Goal: Information Seeking & Learning: Learn about a topic

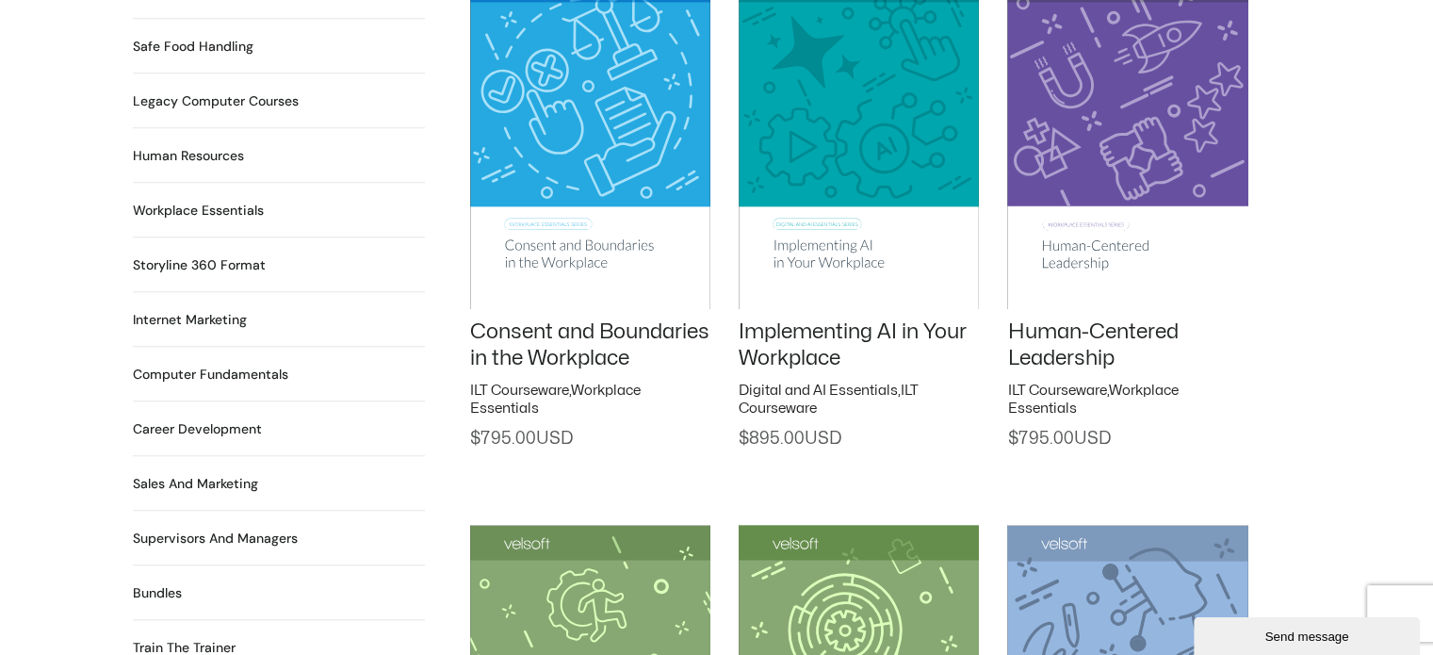
scroll to position [1037, 0]
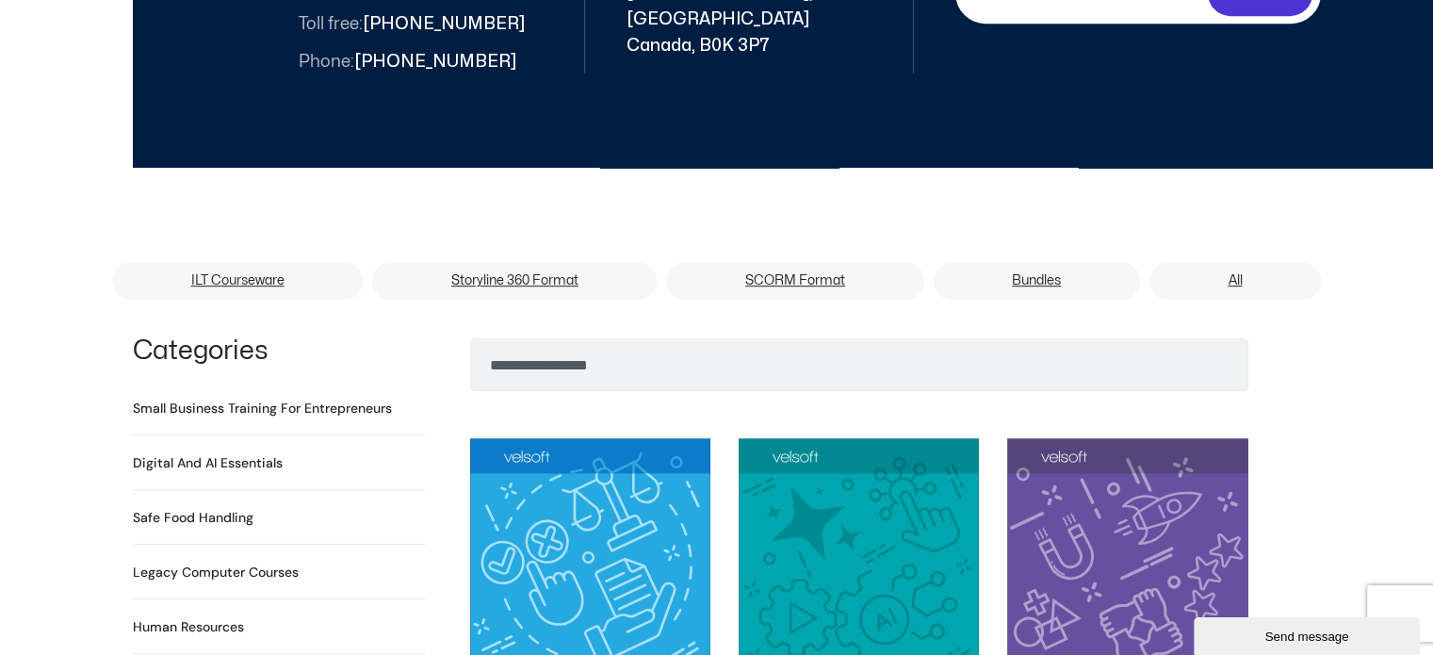
click at [214, 453] on h2 "Digital and AI Essentials 23 Products" at bounding box center [208, 463] width 150 height 20
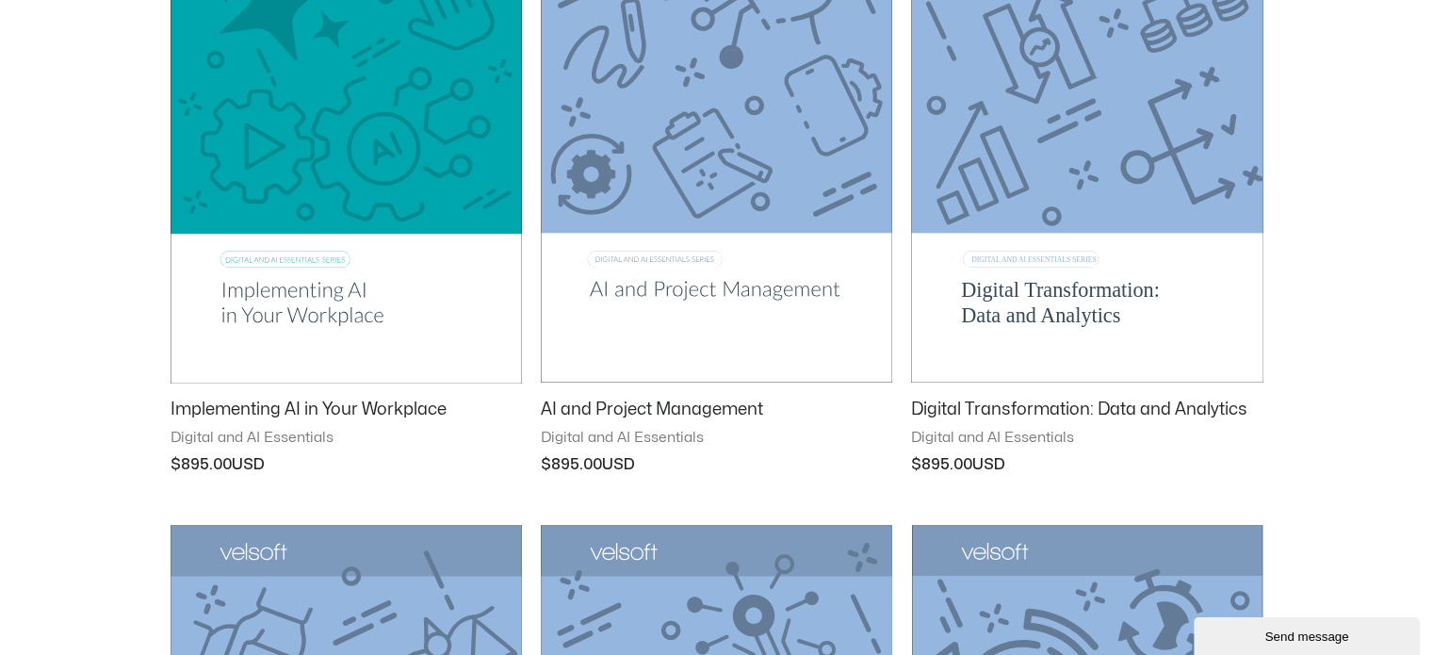
scroll to position [471, 0]
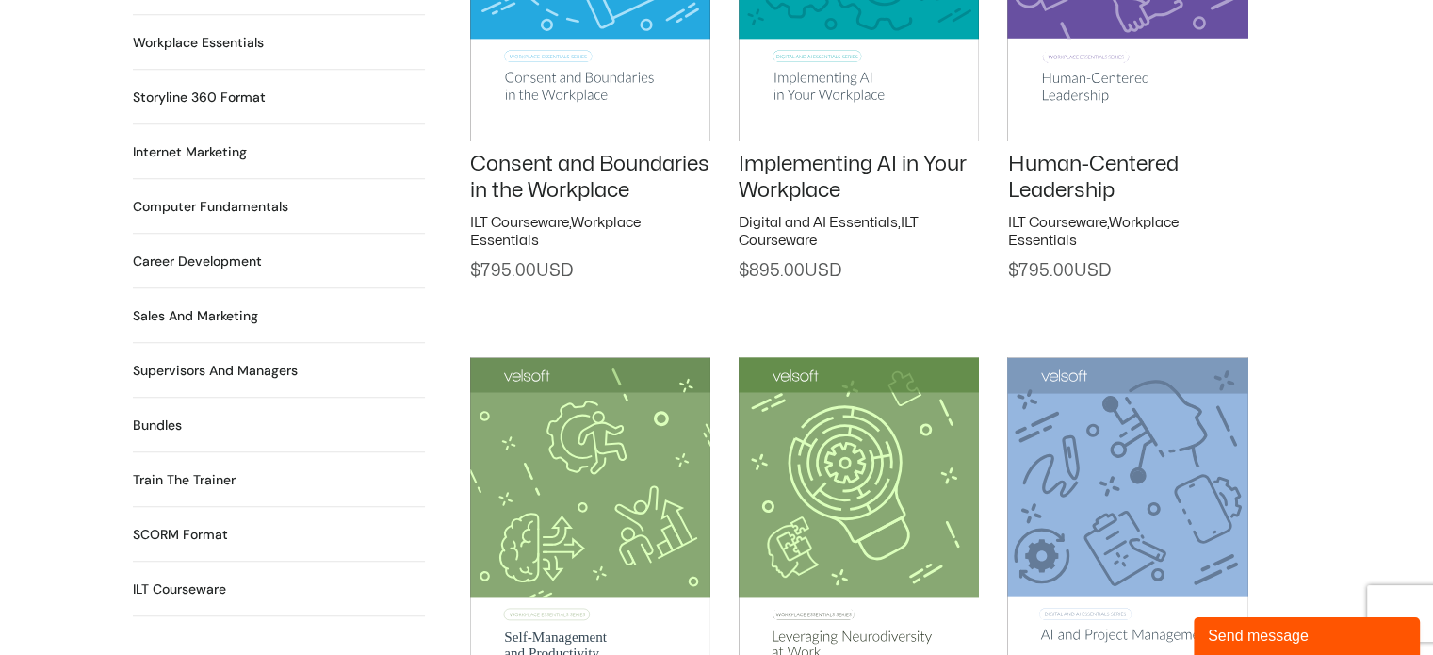
scroll to position [1696, 0]
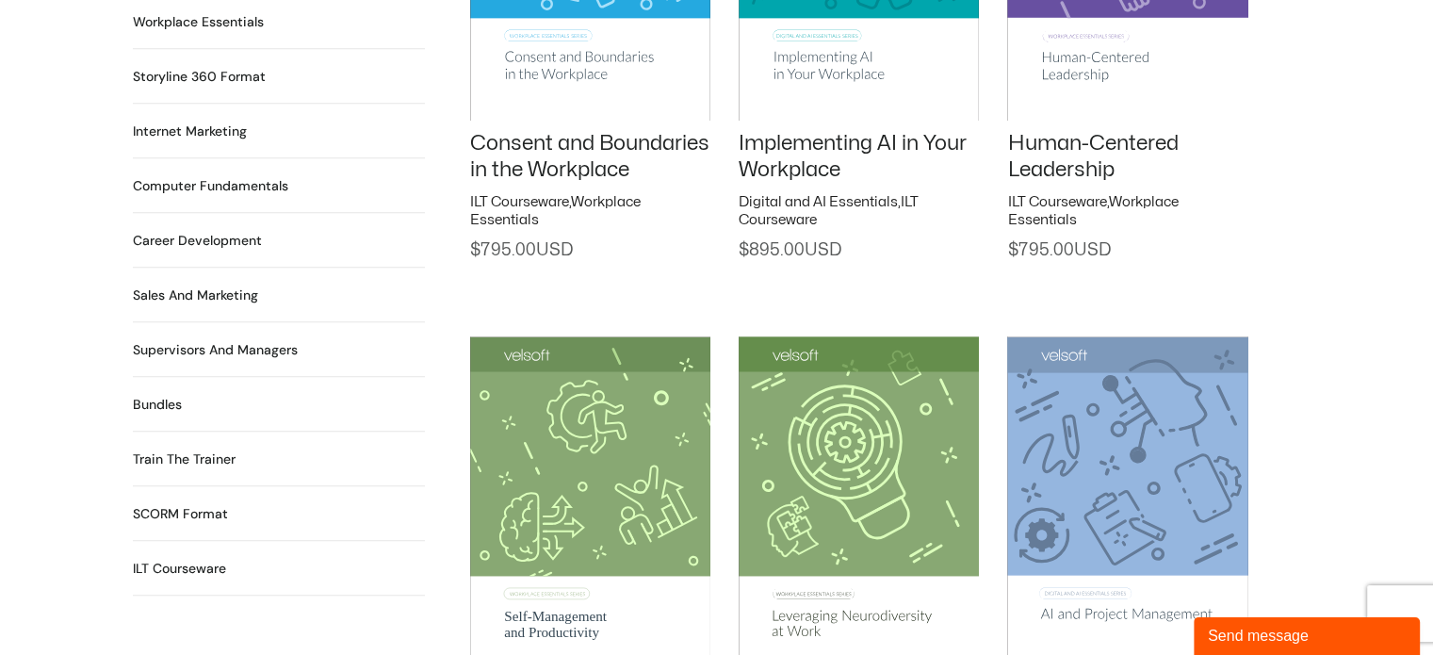
click at [199, 231] on h2 "Career Development 90 Products" at bounding box center [197, 241] width 129 height 20
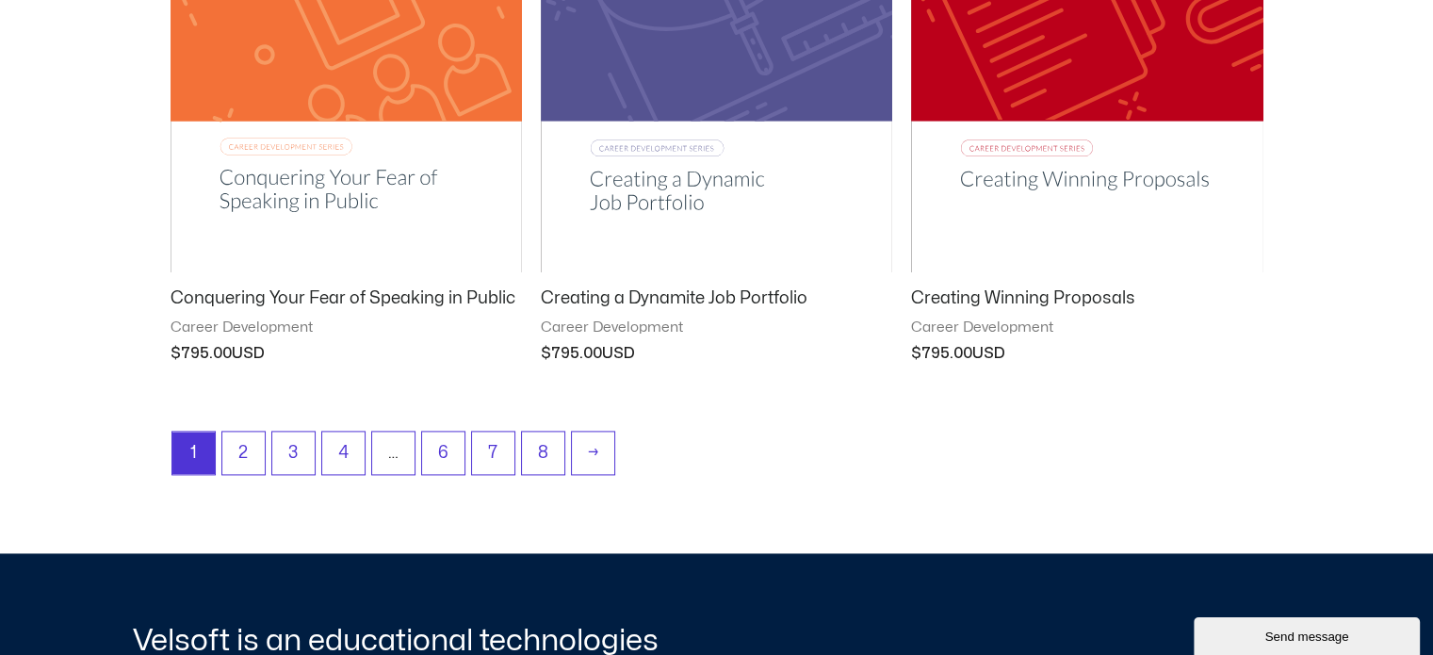
scroll to position [2639, 0]
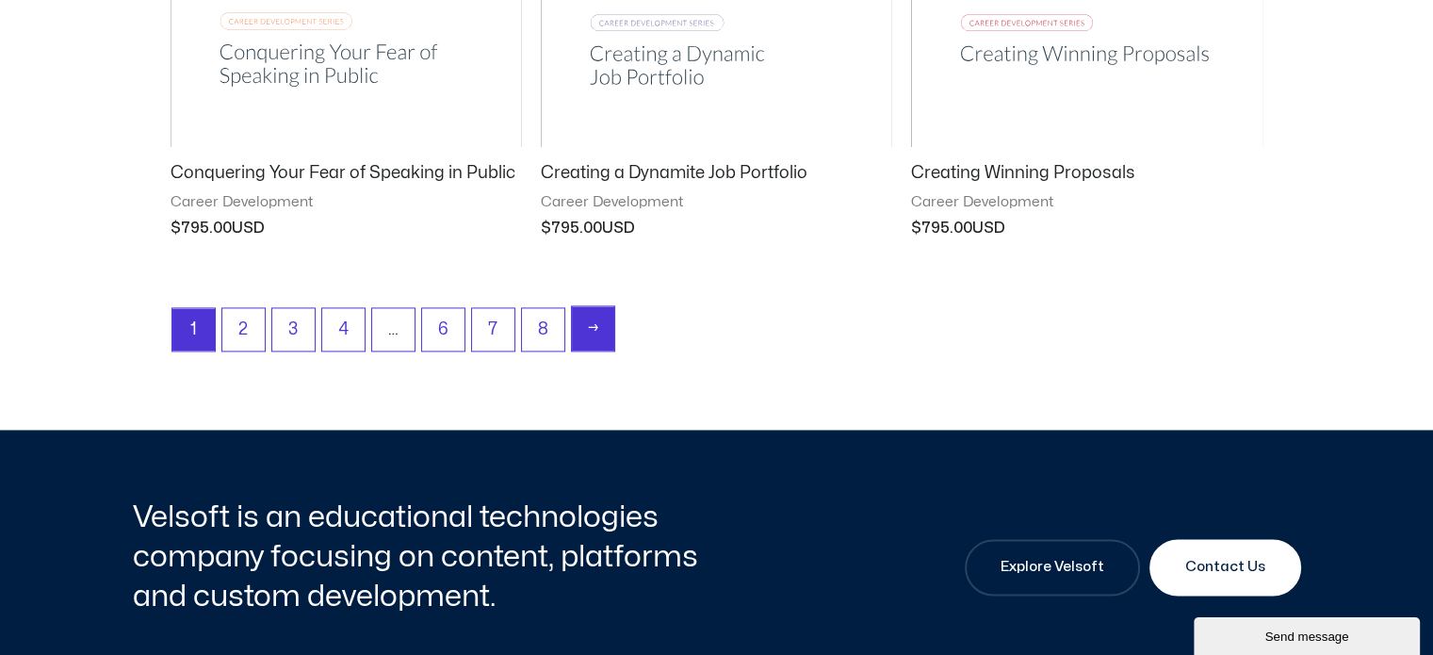
click at [599, 331] on link "→" at bounding box center [593, 328] width 42 height 44
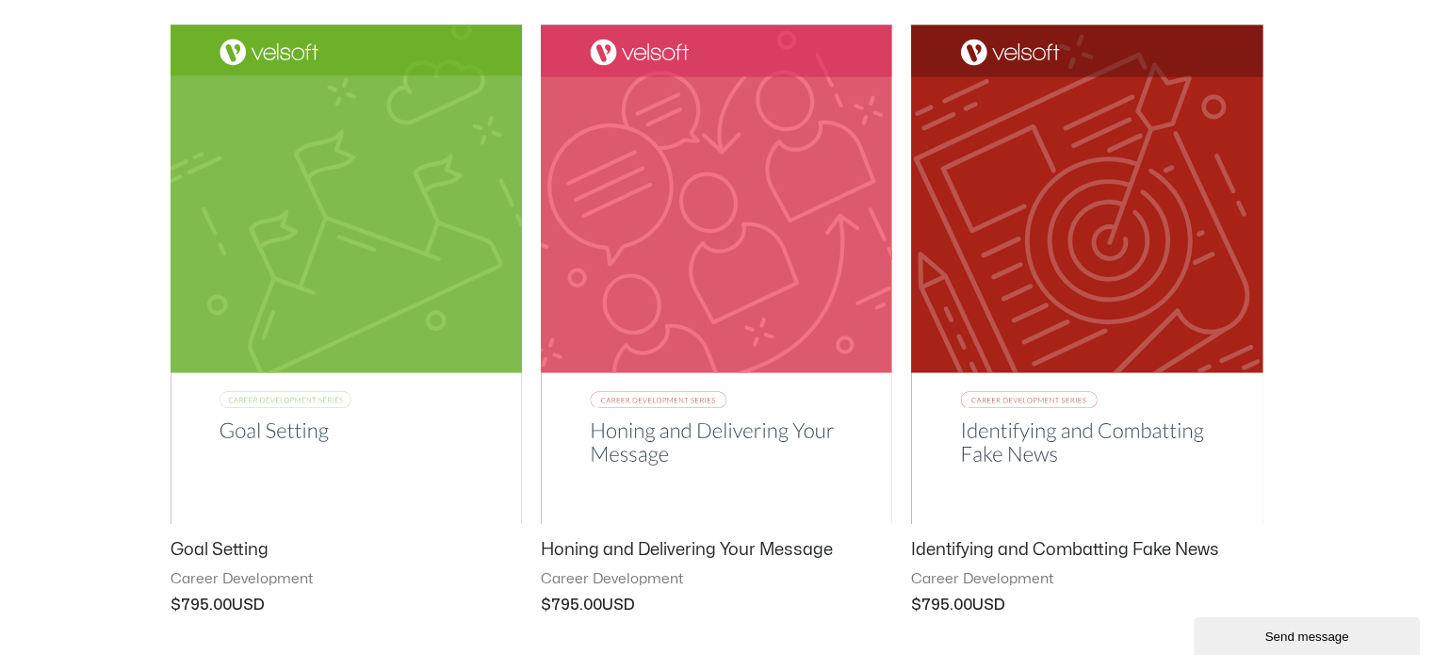
scroll to position [2544, 0]
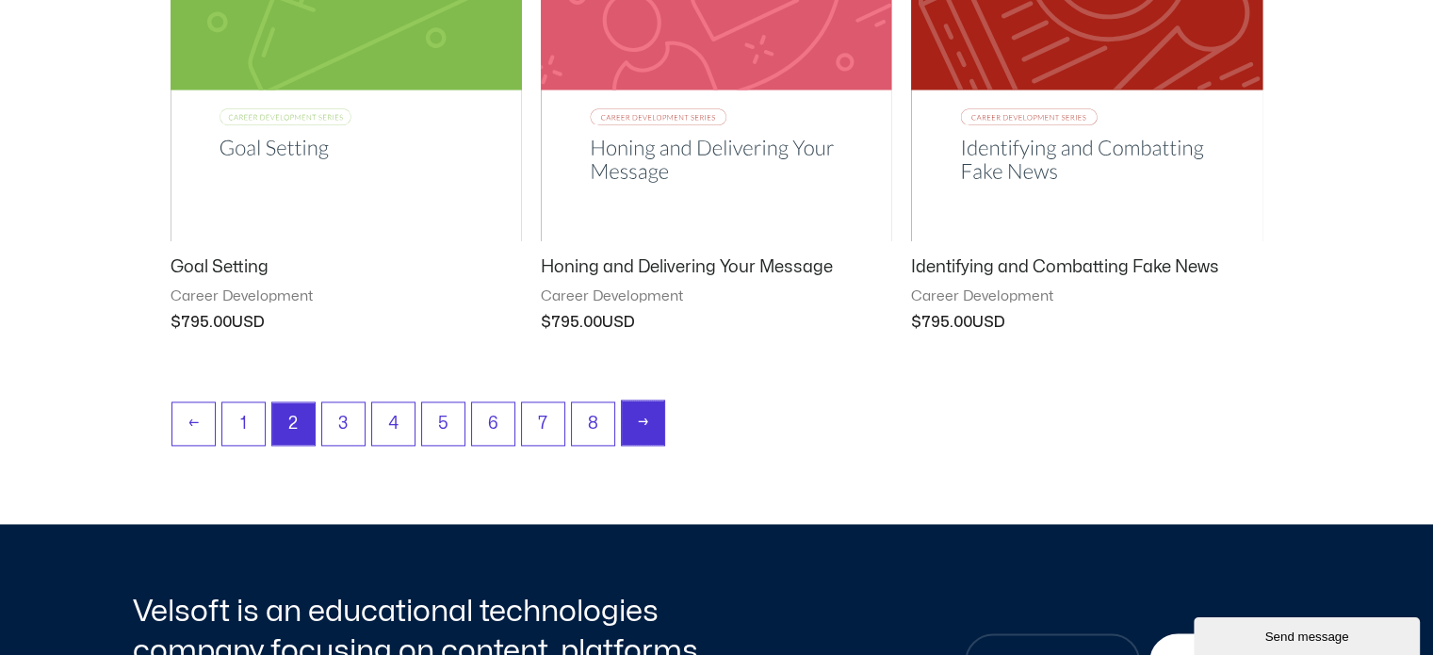
click at [630, 418] on link "→" at bounding box center [643, 422] width 42 height 44
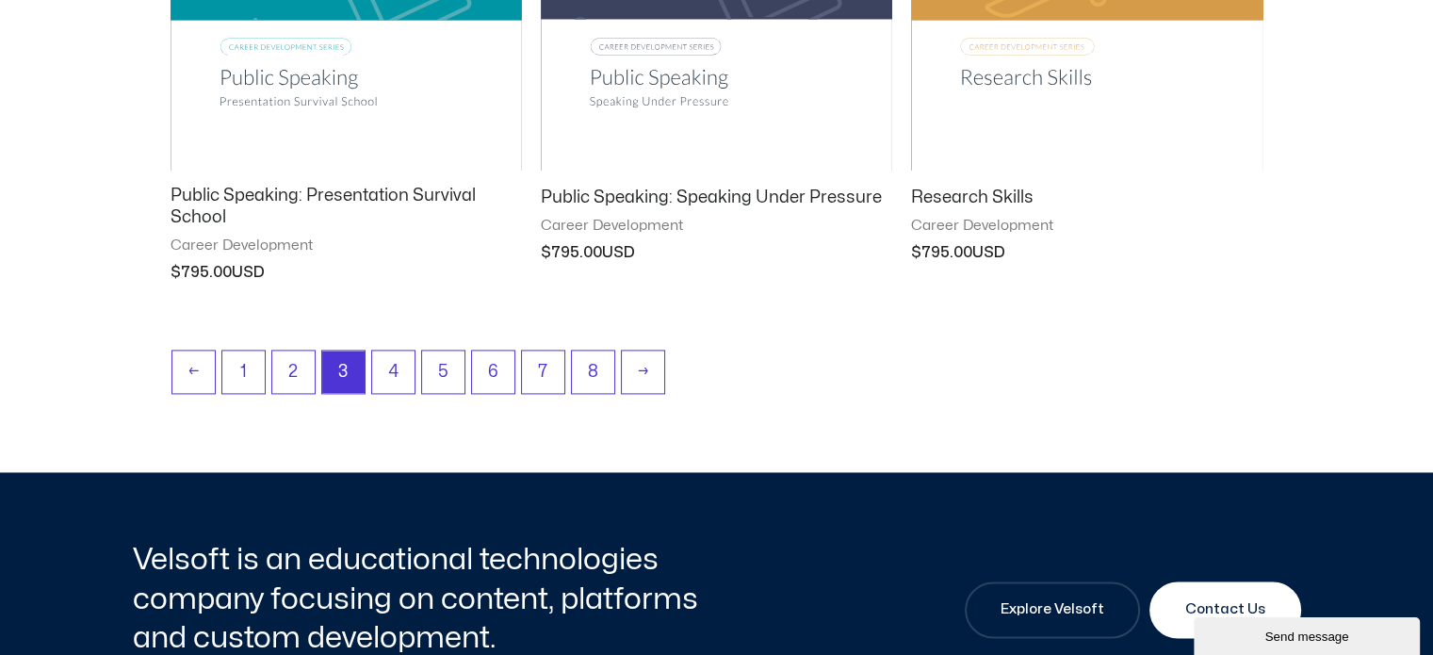
scroll to position [2639, 0]
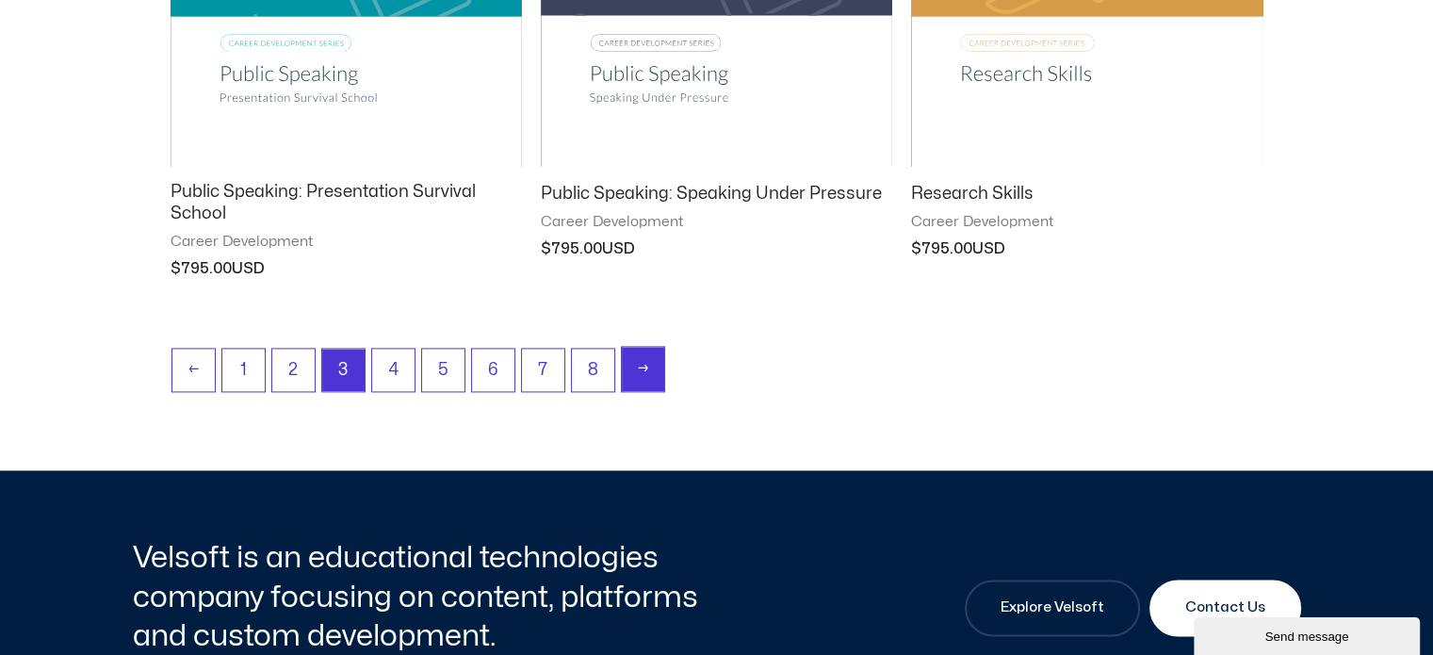
click at [655, 374] on link "→" at bounding box center [643, 369] width 42 height 44
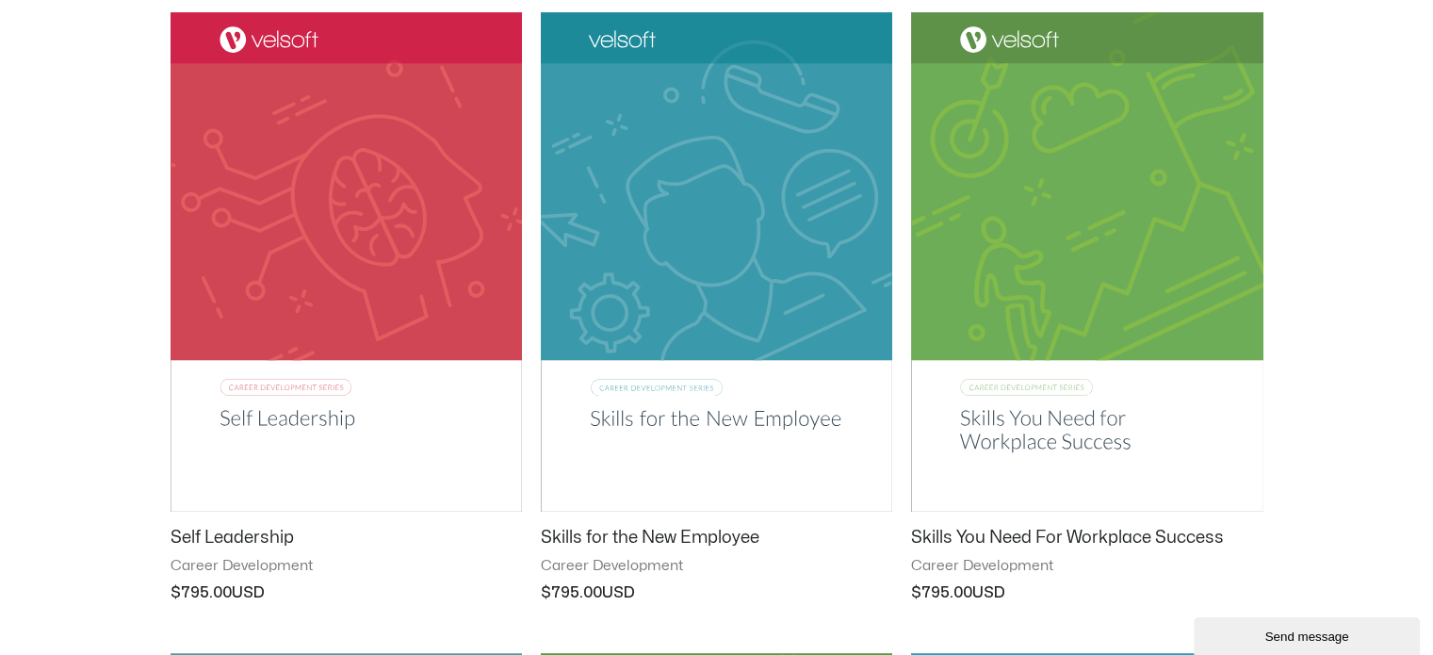
scroll to position [377, 0]
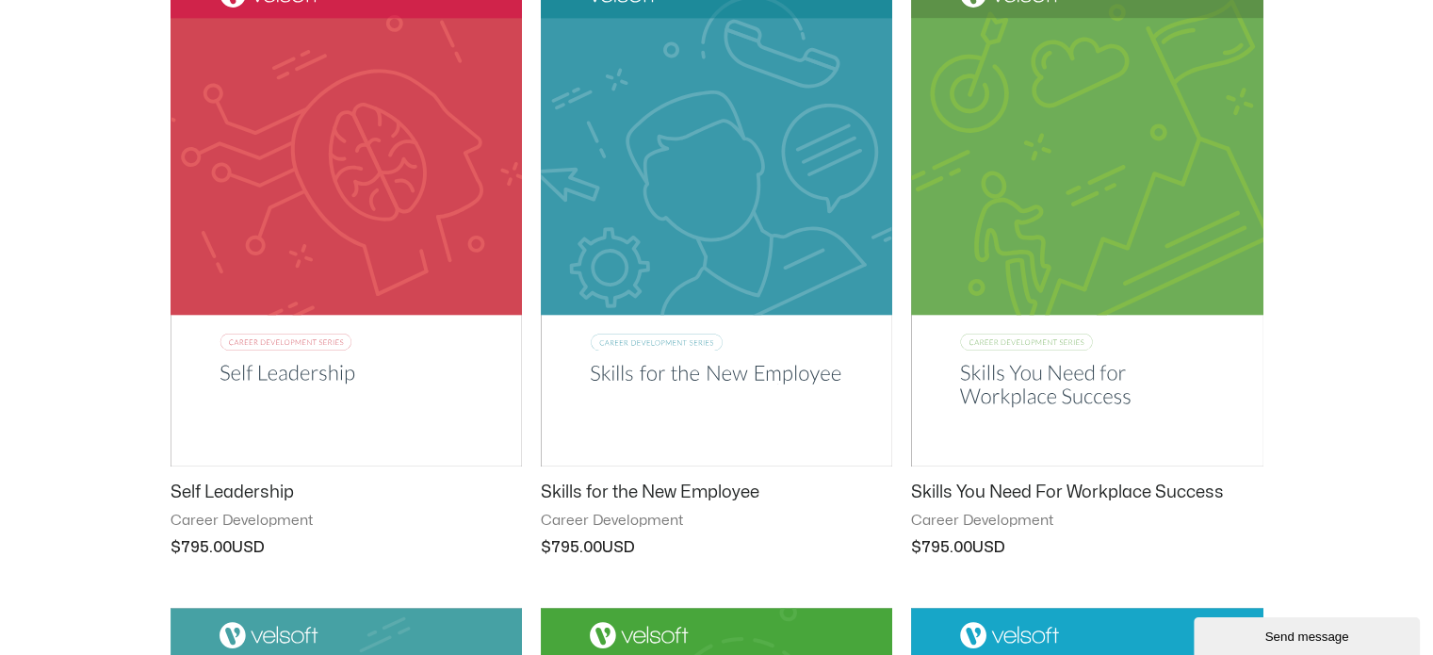
click at [737, 387] on img at bounding box center [716, 216] width 351 height 499
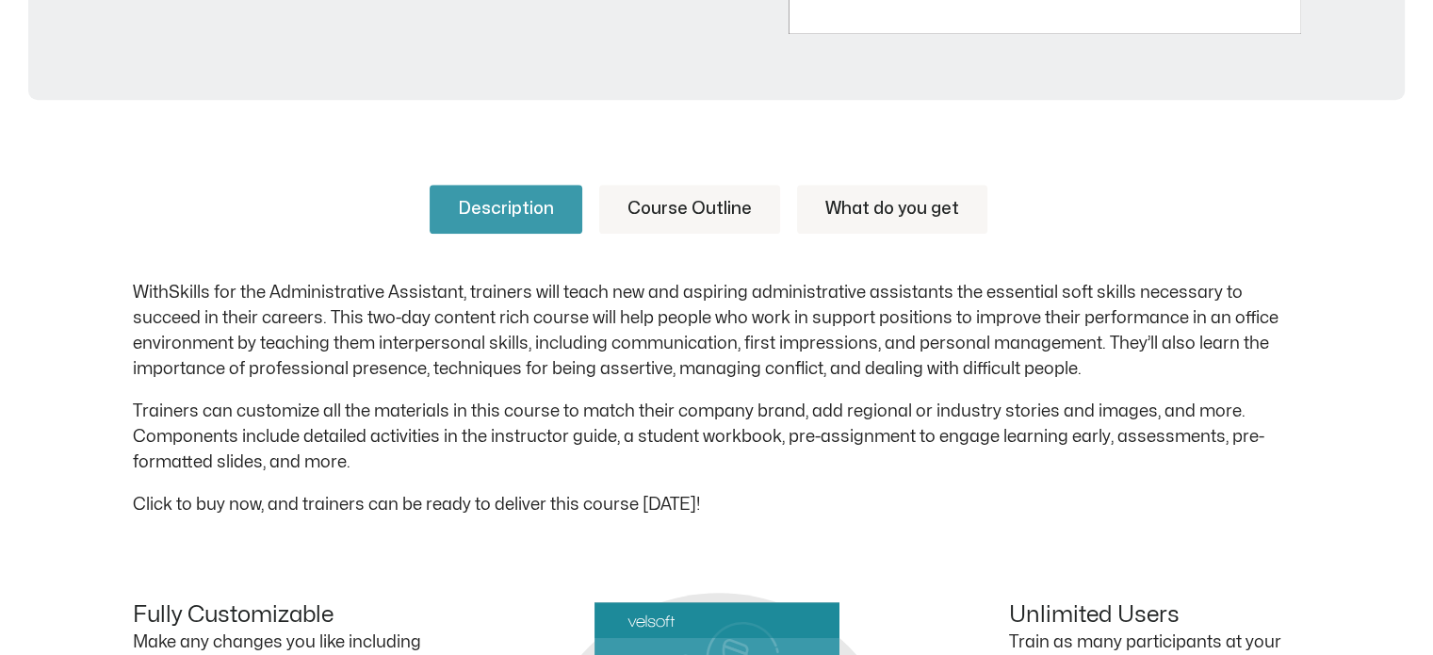
click at [681, 203] on link "Course Outline" at bounding box center [689, 209] width 181 height 49
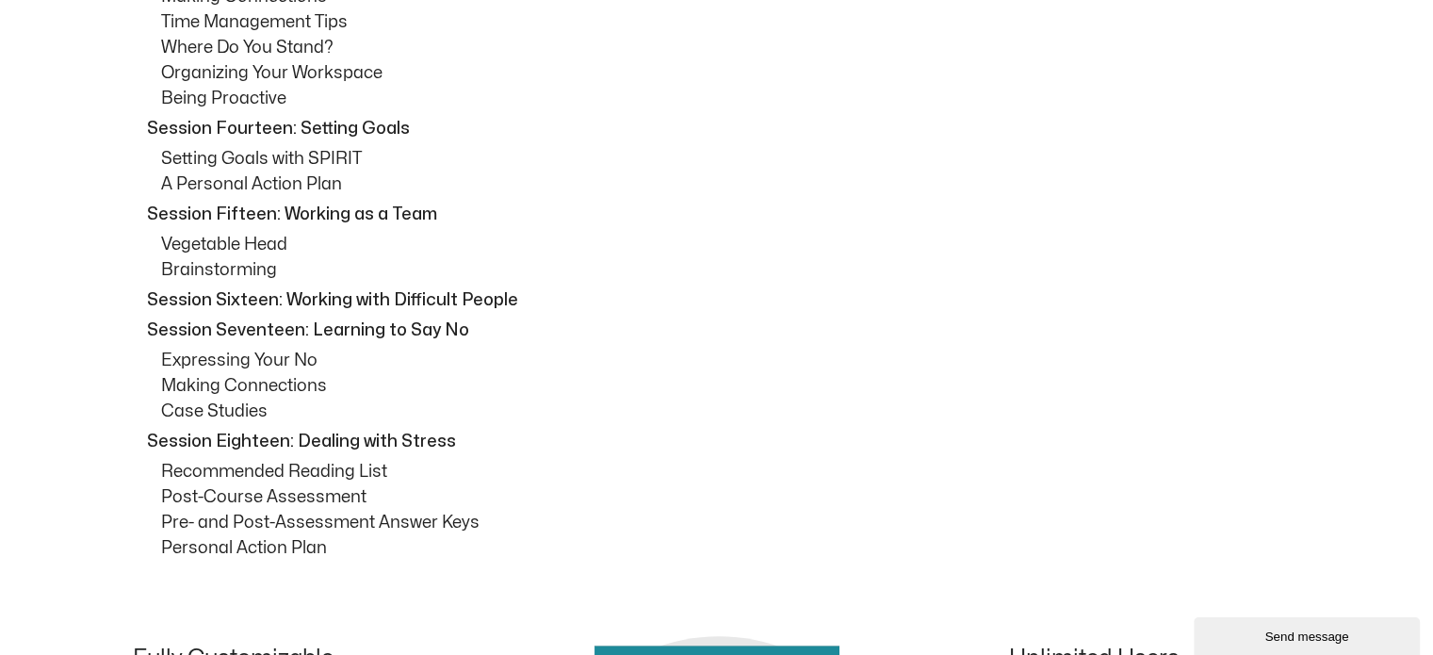
scroll to position [1979, 0]
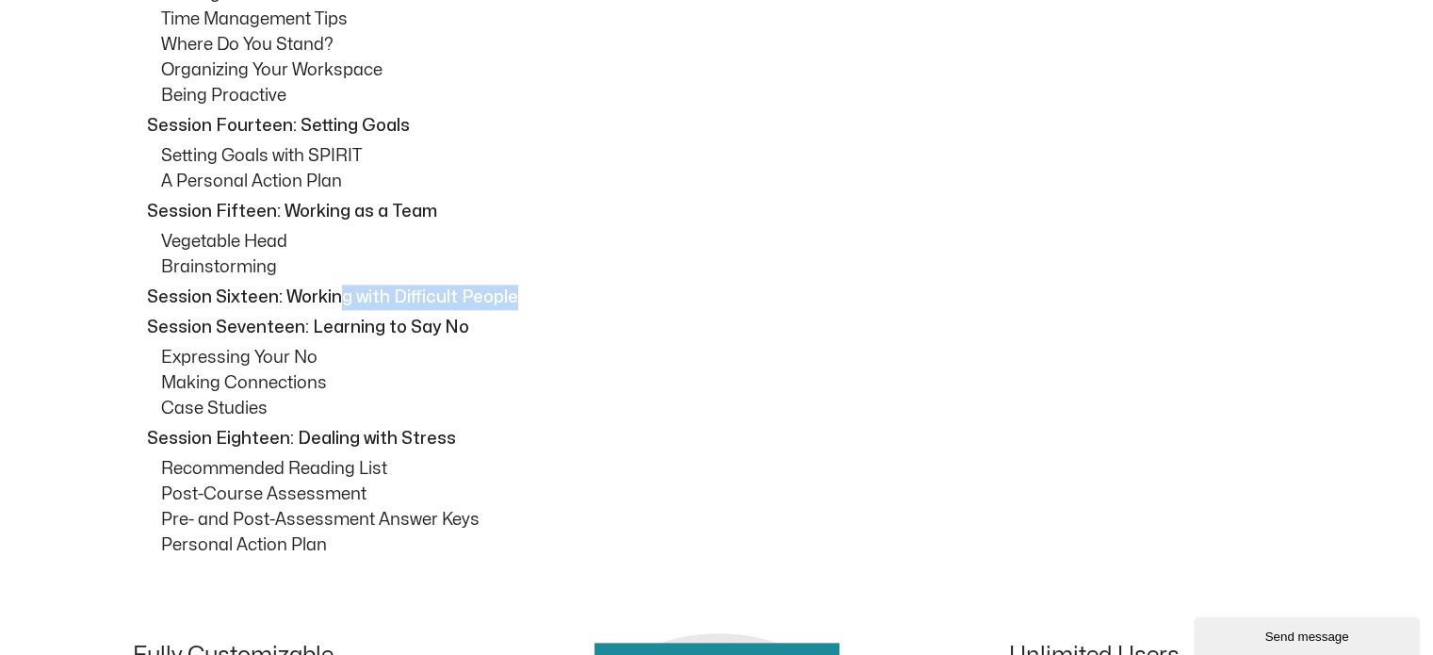
drag, startPoint x: 521, startPoint y: 297, endPoint x: 335, endPoint y: 296, distance: 186.6
click at [335, 296] on p "Session Sixteen: Working with Difficult People" at bounding box center [722, 297] width 1150 height 25
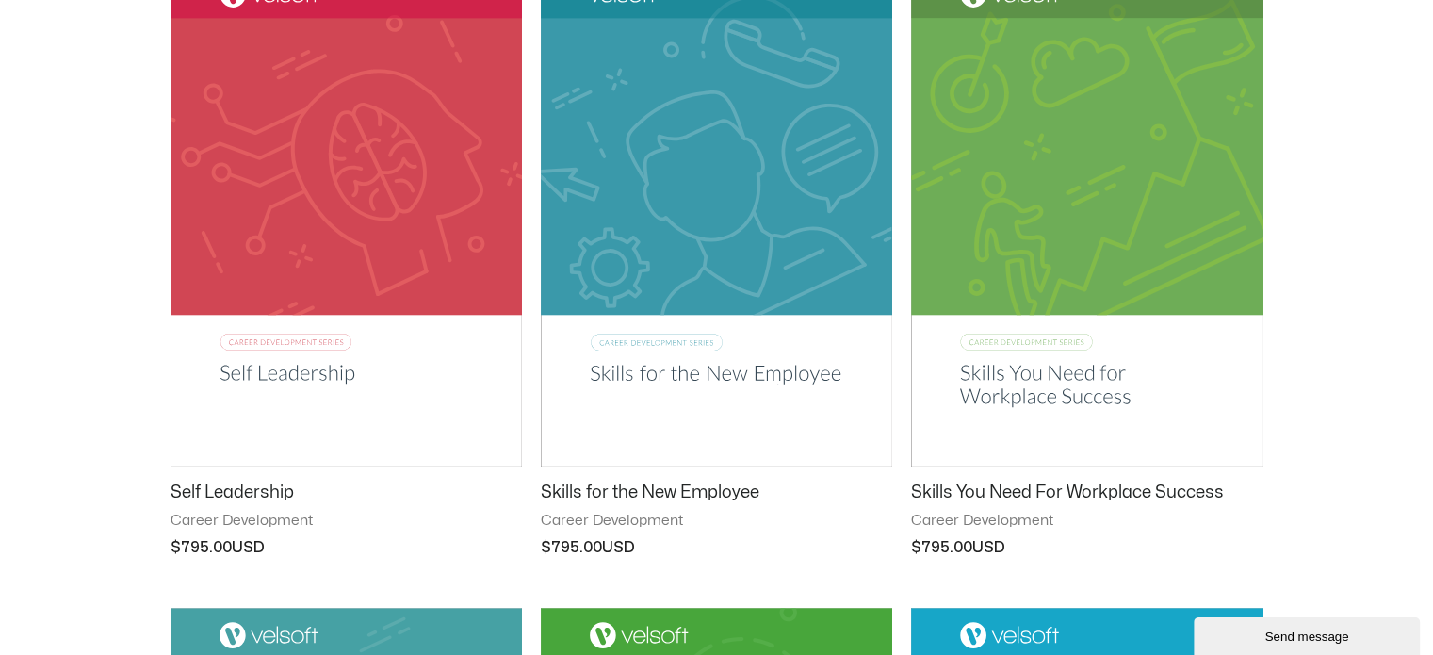
click at [679, 365] on img at bounding box center [716, 216] width 351 height 499
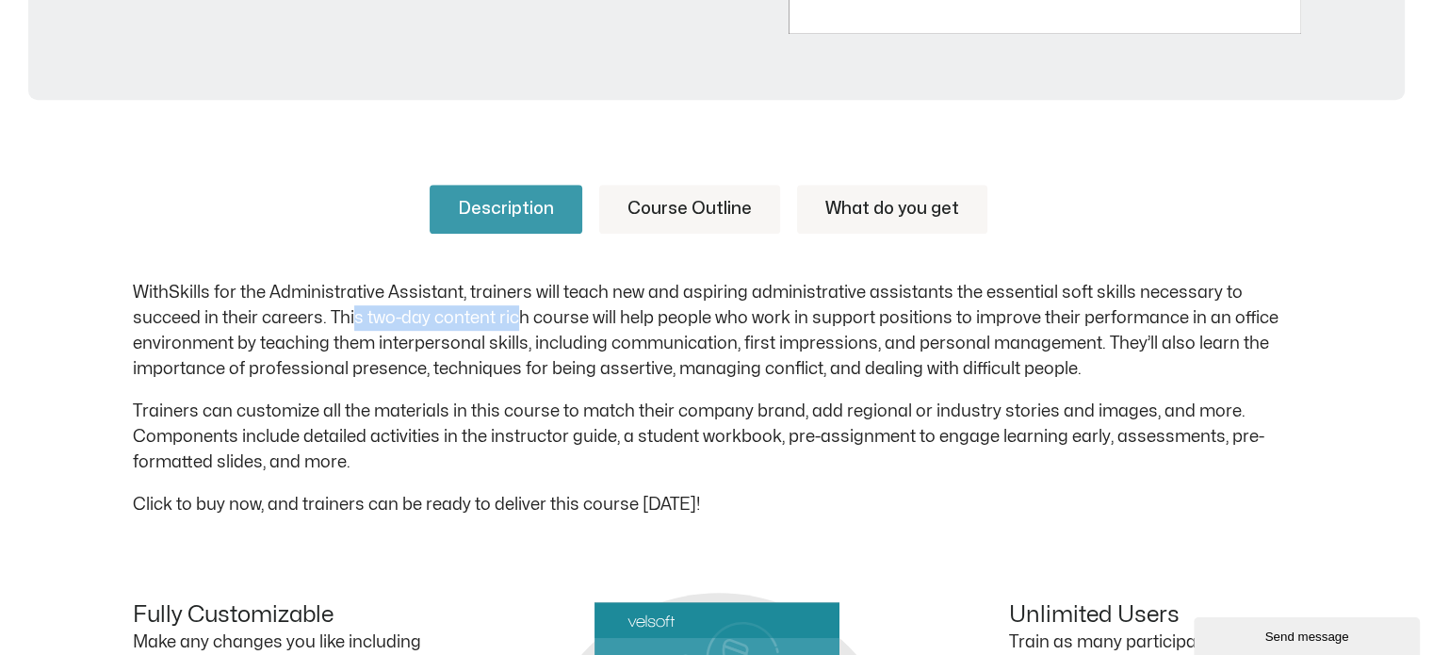
drag, startPoint x: 368, startPoint y: 319, endPoint x: 516, endPoint y: 326, distance: 149.0
click at [516, 326] on p "With Skills for the Administrative Assistant , trainers will teach new and aspi…" at bounding box center [717, 331] width 1169 height 102
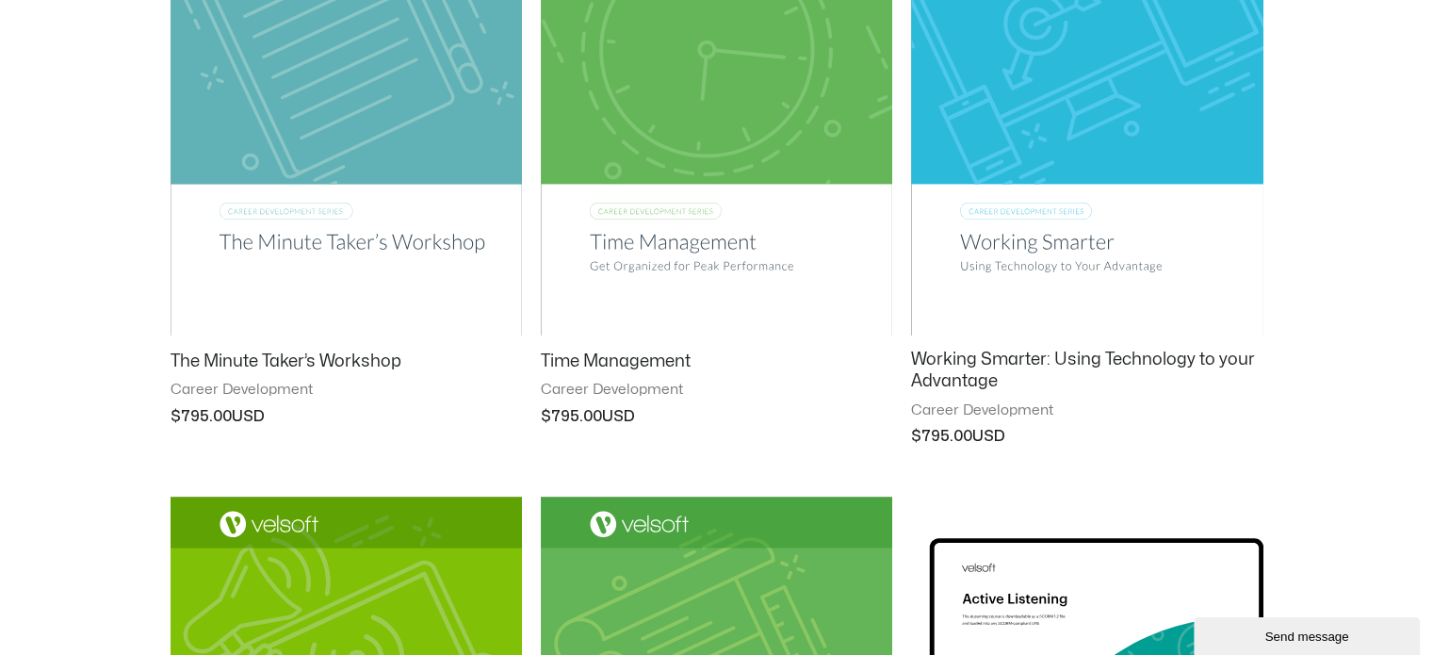
scroll to position [1147, 0]
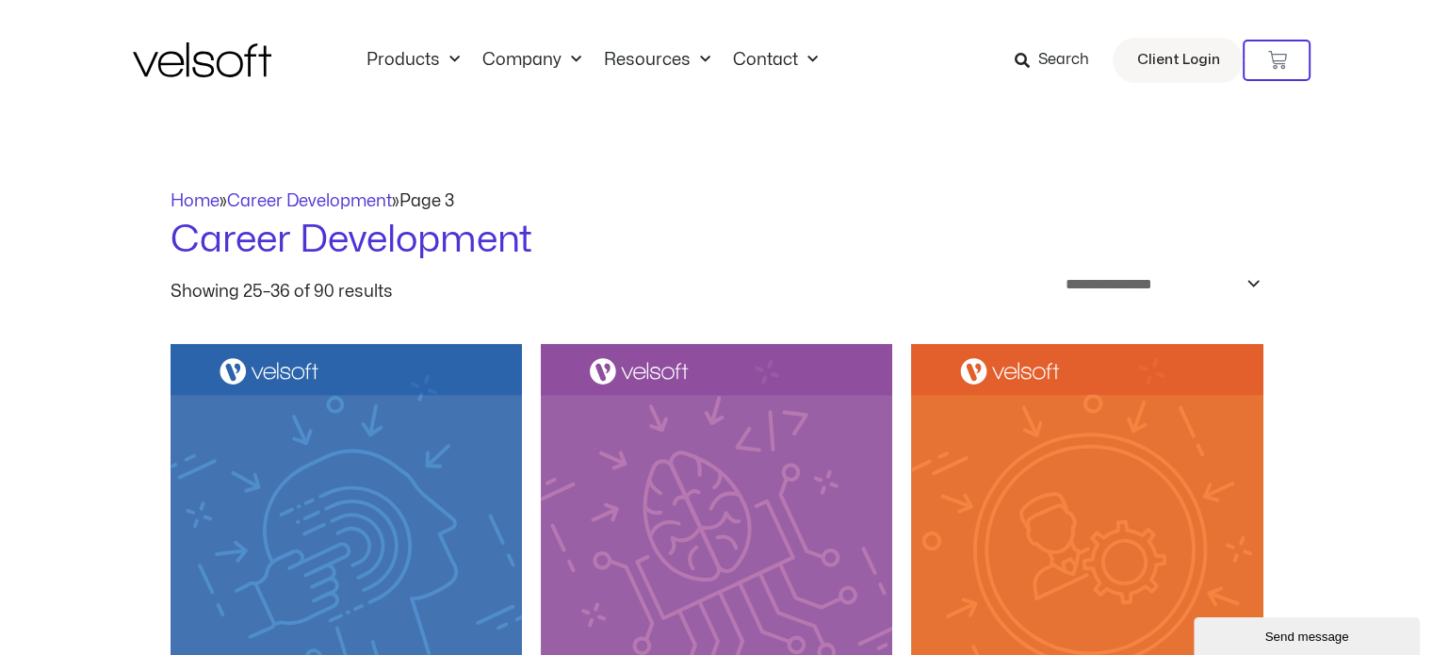
click at [1079, 57] on span "Search" at bounding box center [1063, 60] width 51 height 25
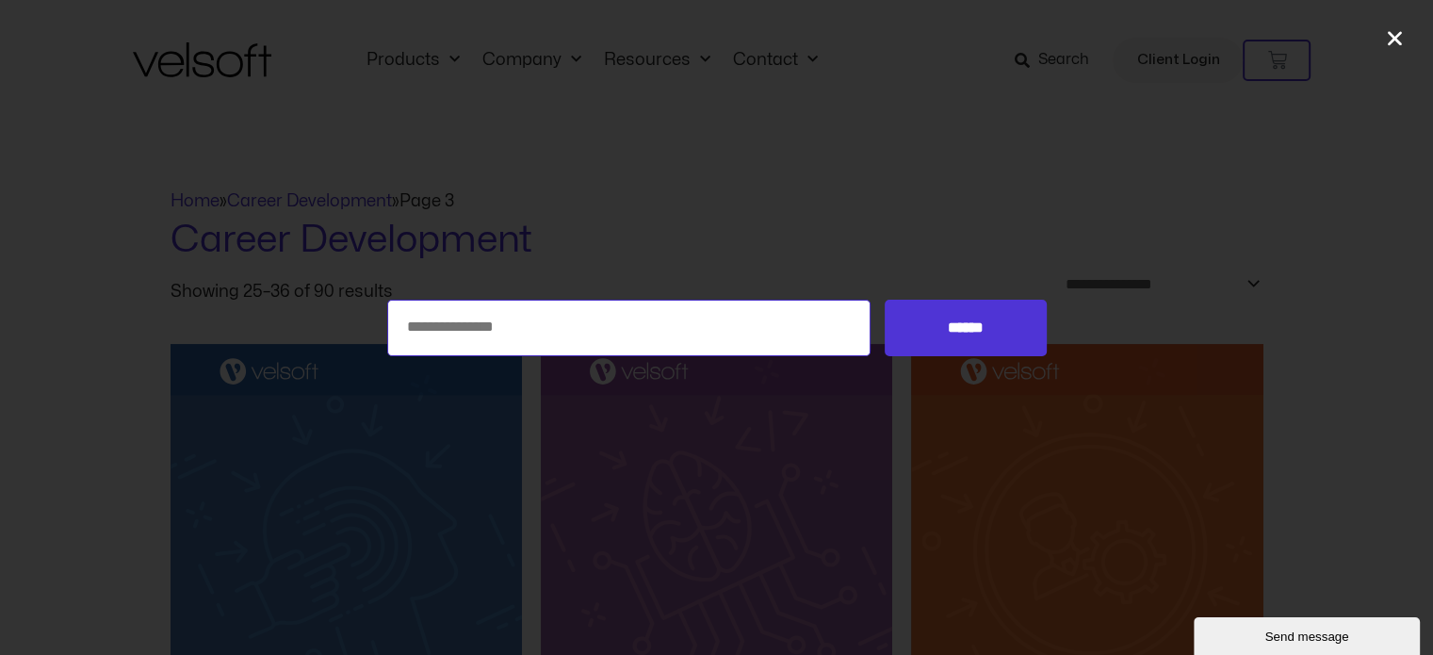
click at [680, 323] on input "Search for:" at bounding box center [629, 328] width 484 height 57
type input "**********"
click at [885, 300] on input "******" at bounding box center [965, 328] width 161 height 57
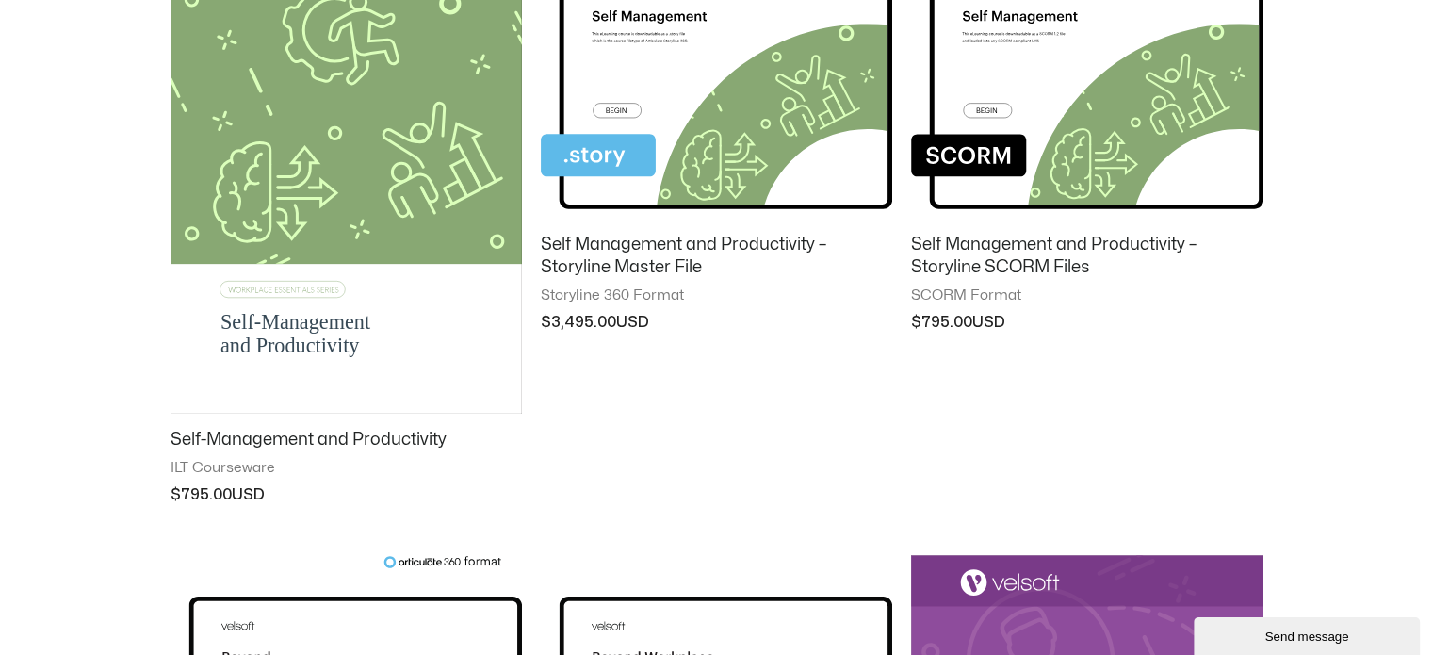
scroll to position [471, 0]
